Goal: Go to known website: Go to known website

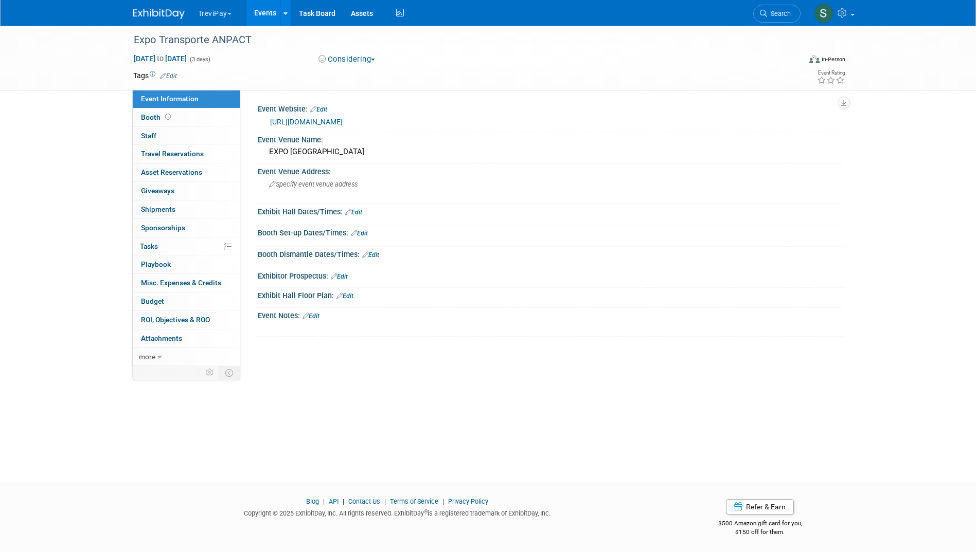
click at [147, 15] on img at bounding box center [158, 14] width 51 height 10
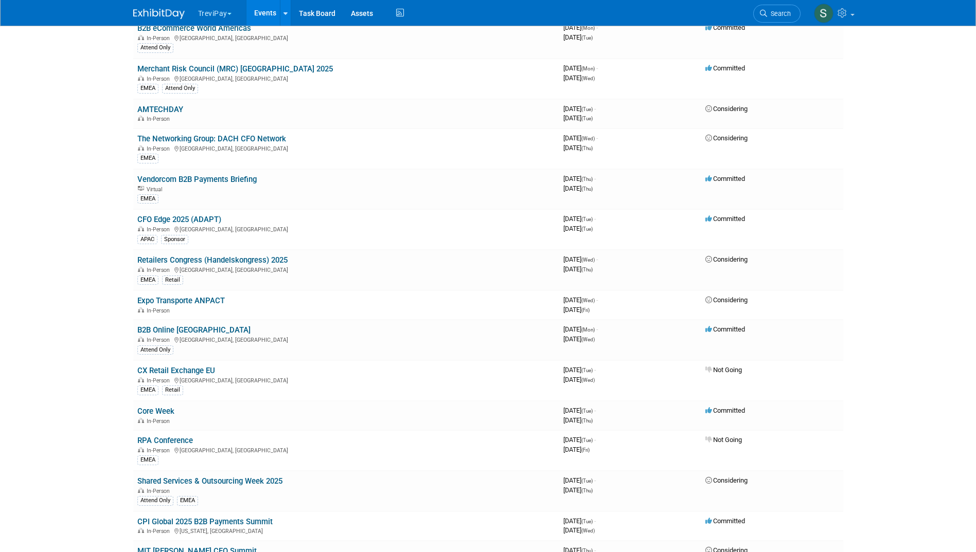
scroll to position [1326, 0]
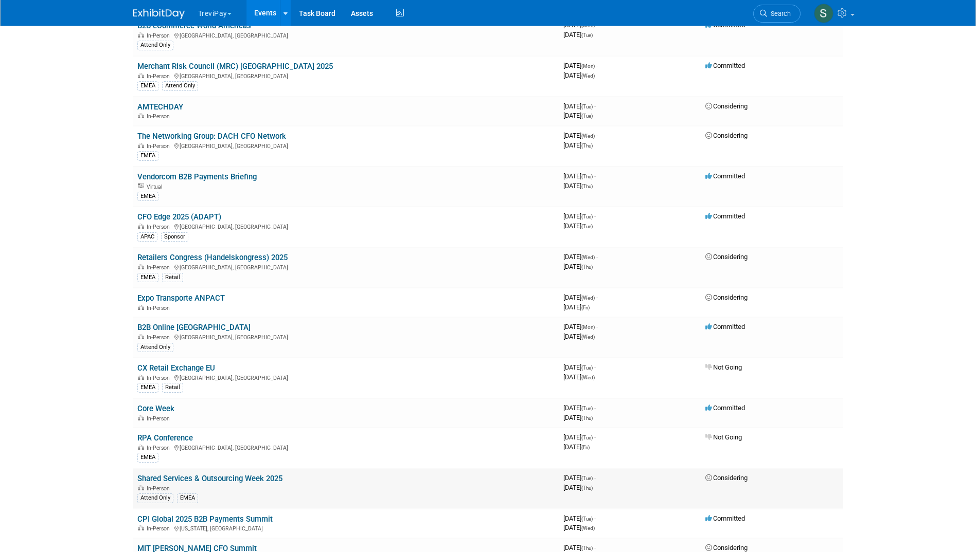
click at [205, 474] on link "Shared Services & Outsourcing Week 2025" at bounding box center [209, 478] width 145 height 9
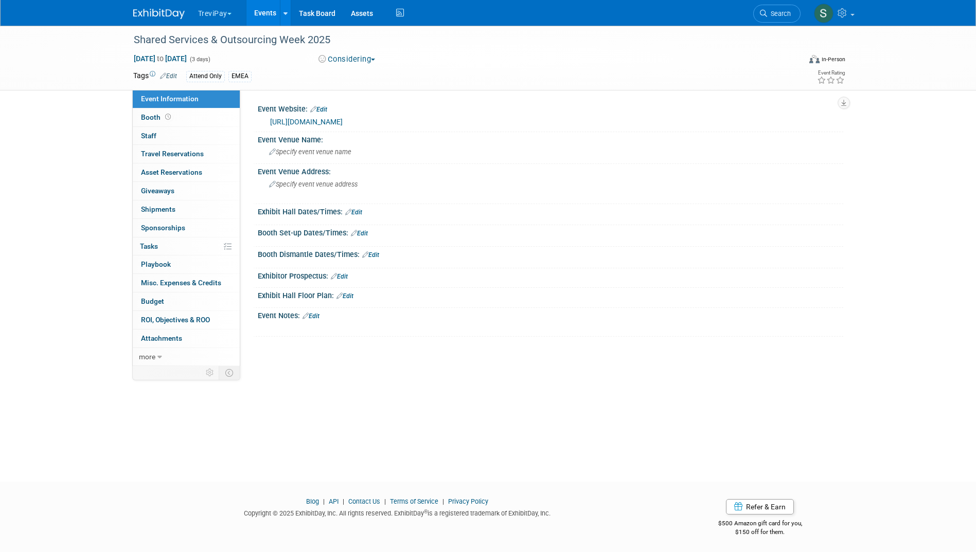
click at [343, 120] on link "https://www.ssonetwork.com/events-sharedserviceswoche" at bounding box center [306, 122] width 73 height 8
